Goal: Task Accomplishment & Management: Manage account settings

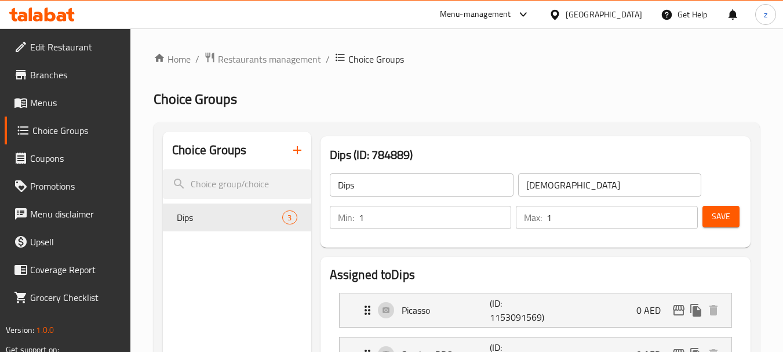
click at [585, 15] on div "[GEOGRAPHIC_DATA]" at bounding box center [604, 14] width 77 height 13
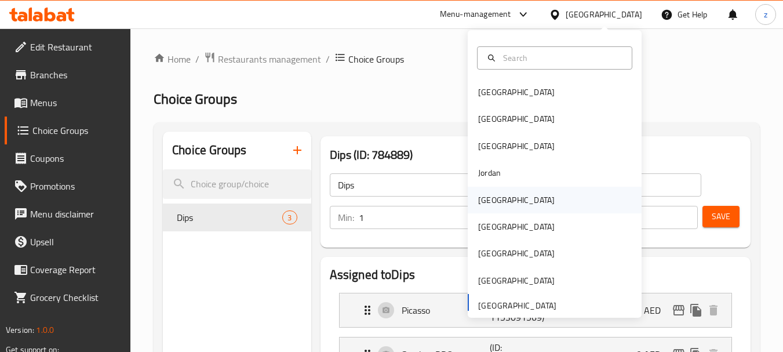
click at [510, 205] on div "[GEOGRAPHIC_DATA]" at bounding box center [555, 200] width 174 height 27
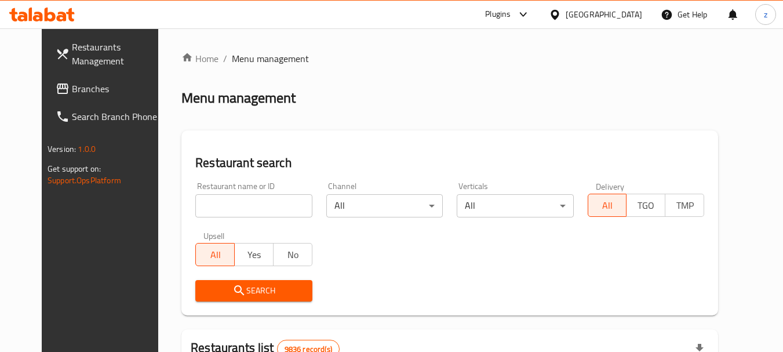
click at [72, 89] on span "Branches" at bounding box center [118, 89] width 92 height 14
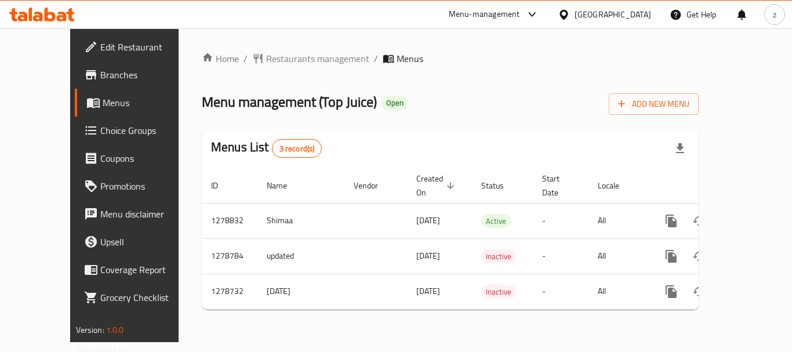
click at [100, 129] on span "Choice Groups" at bounding box center [146, 131] width 93 height 14
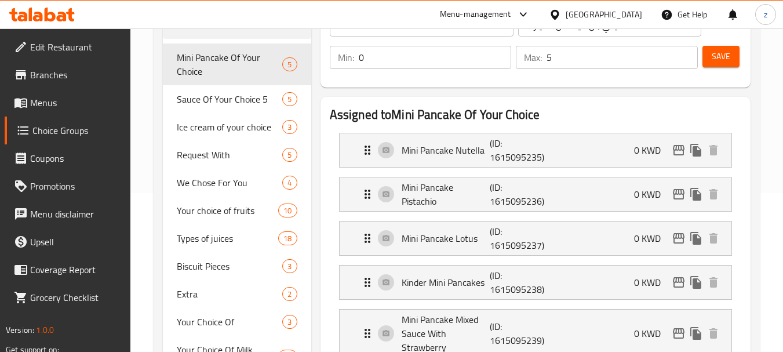
scroll to position [174, 0]
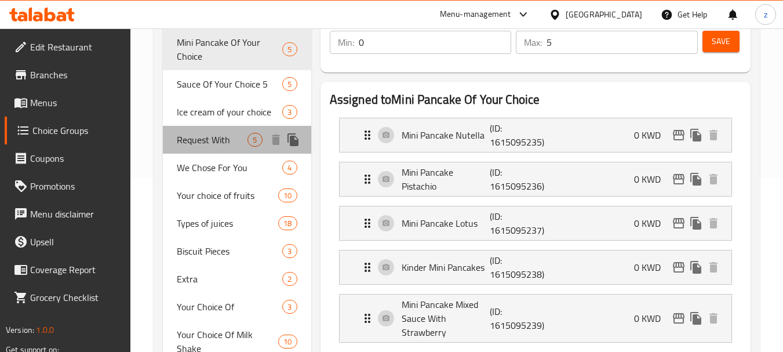
click at [188, 138] on span "Request With" at bounding box center [212, 140] width 71 height 14
type input "Request With"
type input "طلب مع"
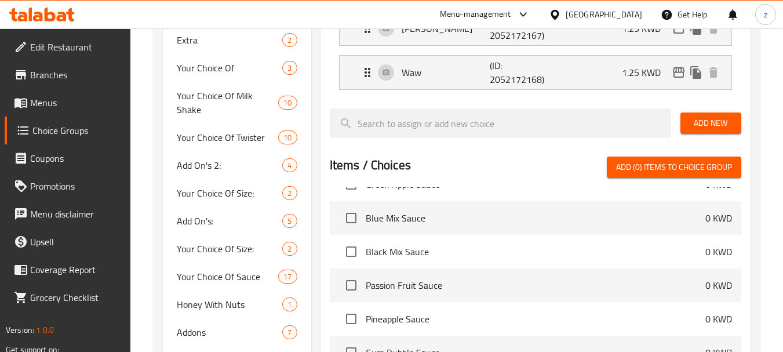
scroll to position [297, 0]
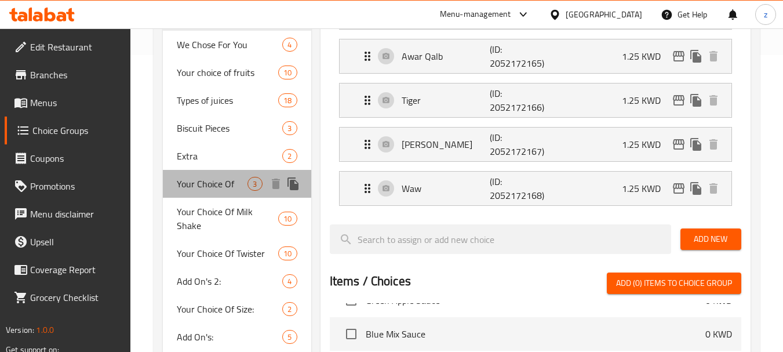
click at [203, 185] on span "Your Choice Of" at bounding box center [212, 184] width 71 height 14
type input "Your Choice Of"
type input "إختيارك من"
type input "3"
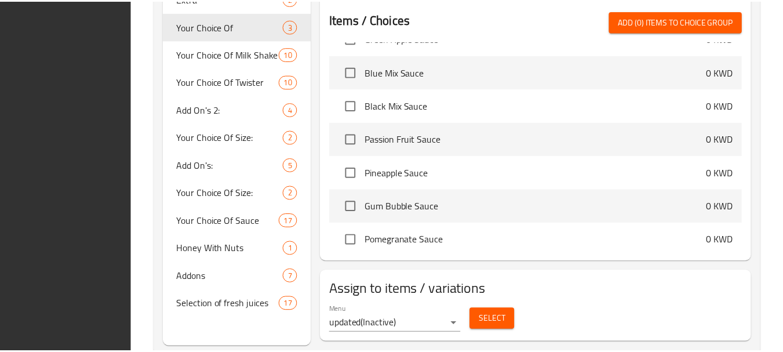
scroll to position [499, 0]
